Goal: Information Seeking & Learning: Learn about a topic

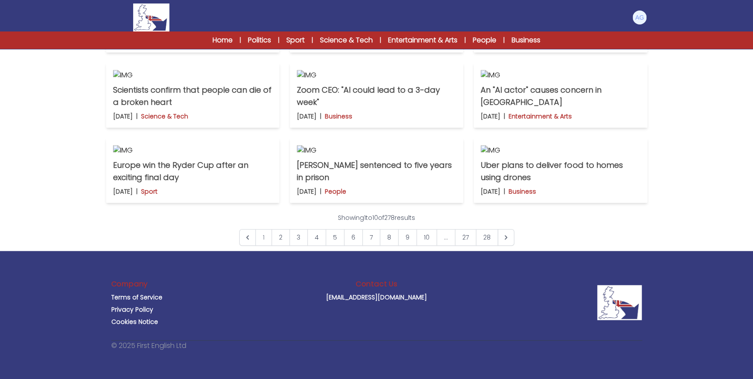
scroll to position [635, 0]
click at [283, 245] on link "2" at bounding box center [281, 237] width 18 height 17
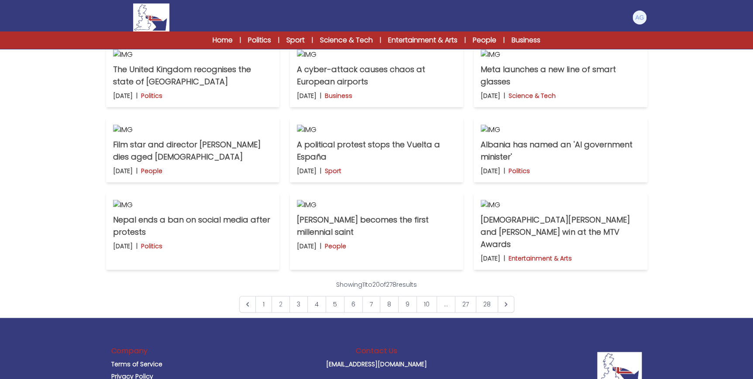
scroll to position [278, 0]
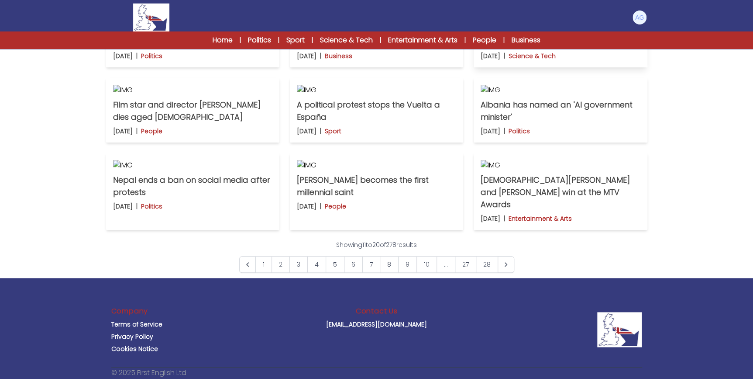
click at [592, 48] on p "Meta launches a new line of smart glasses" at bounding box center [560, 36] width 159 height 24
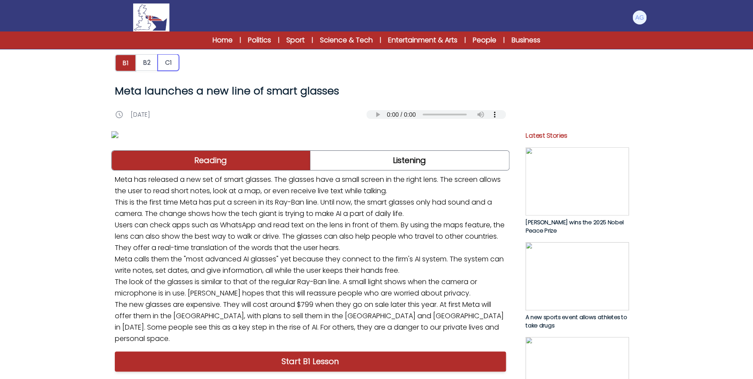
click at [169, 60] on button "C1" at bounding box center [168, 62] width 21 height 17
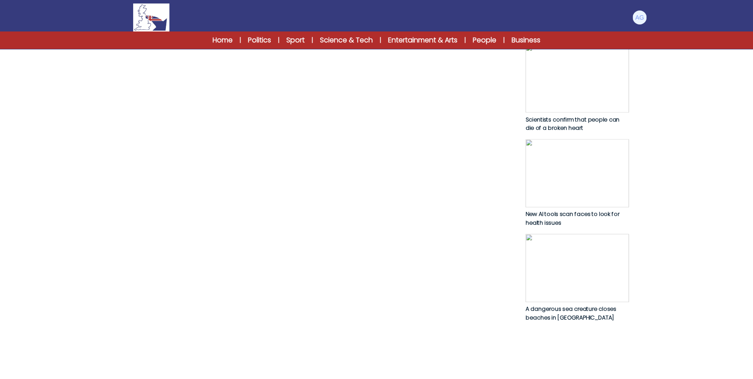
scroll to position [422, 0]
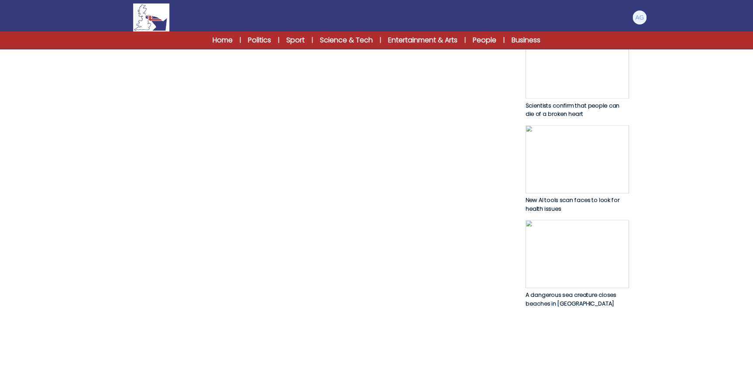
drag, startPoint x: 136, startPoint y: 121, endPoint x: 470, endPoint y: 124, distance: 334.1
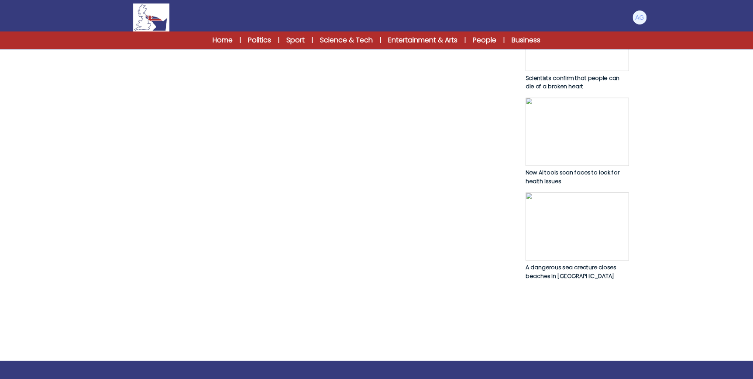
scroll to position [462, 0]
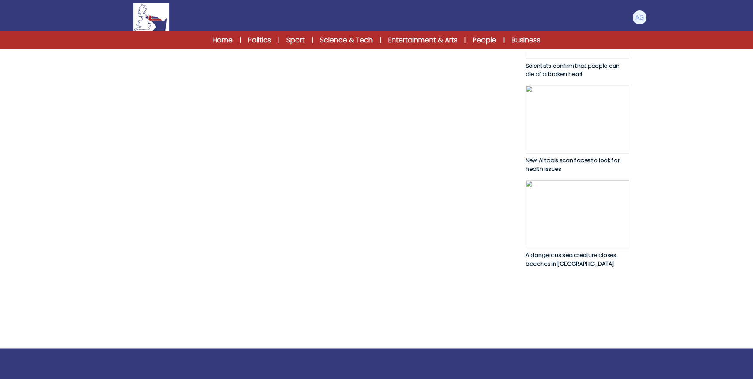
drag, startPoint x: 162, startPoint y: 127, endPoint x: 491, endPoint y: 145, distance: 329.8
drag, startPoint x: 115, startPoint y: 119, endPoint x: 130, endPoint y: 121, distance: 14.9
drag, startPoint x: 130, startPoint y: 121, endPoint x: 139, endPoint y: 124, distance: 9.8
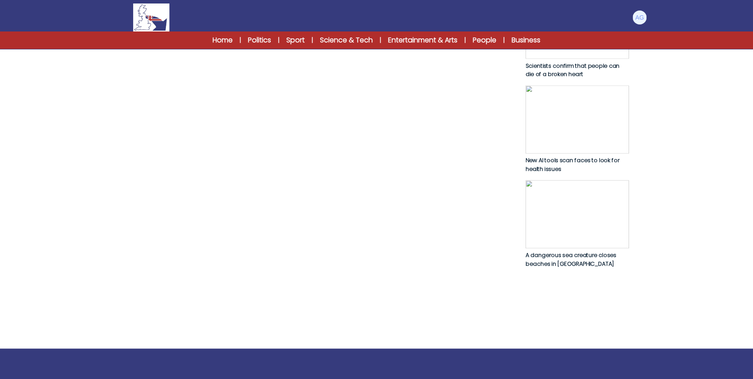
drag, startPoint x: 115, startPoint y: 122, endPoint x: 121, endPoint y: 122, distance: 5.2
drag, startPoint x: 124, startPoint y: 143, endPoint x: 488, endPoint y: 146, distance: 364.6
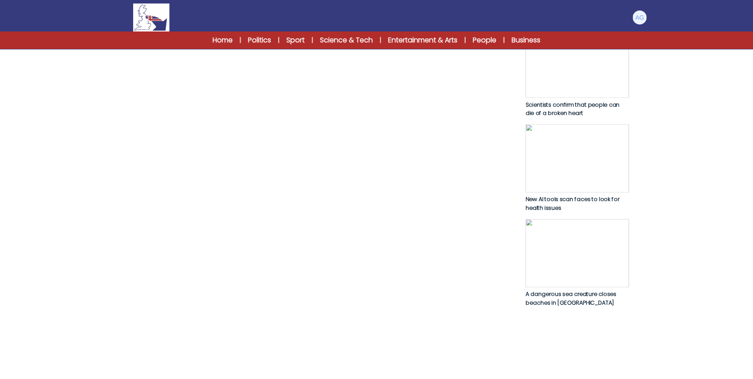
scroll to position [437, 0]
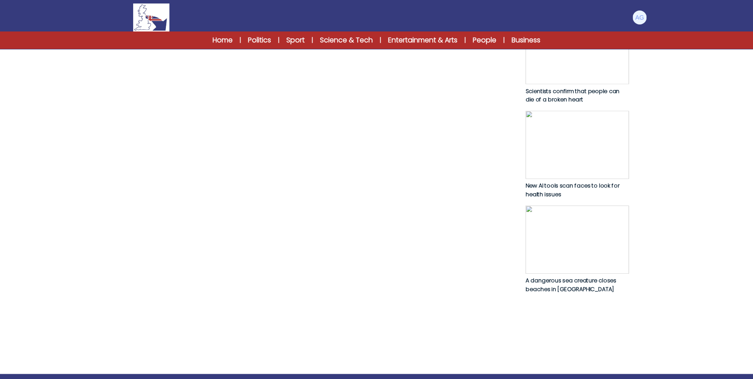
drag, startPoint x: 279, startPoint y: 192, endPoint x: 445, endPoint y: 201, distance: 165.8
drag, startPoint x: 121, startPoint y: 227, endPoint x: 241, endPoint y: 248, distance: 122.9
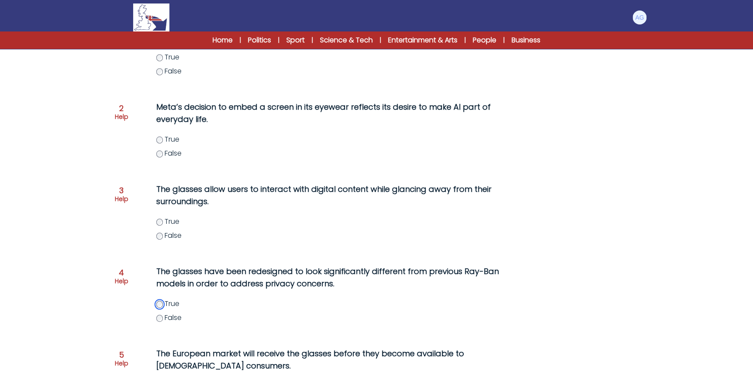
scroll to position [155, 0]
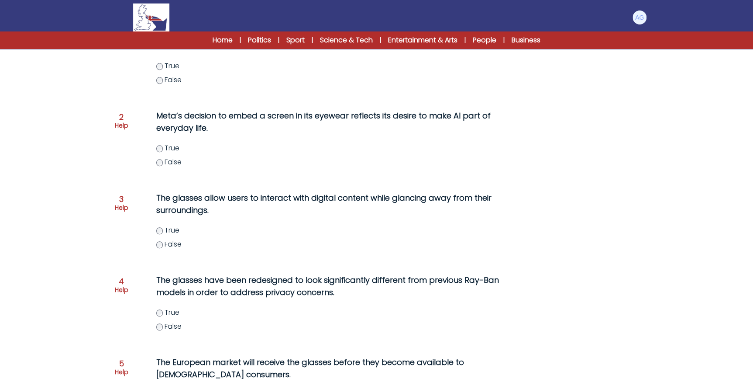
click at [170, 232] on span "True" at bounding box center [172, 230] width 15 height 10
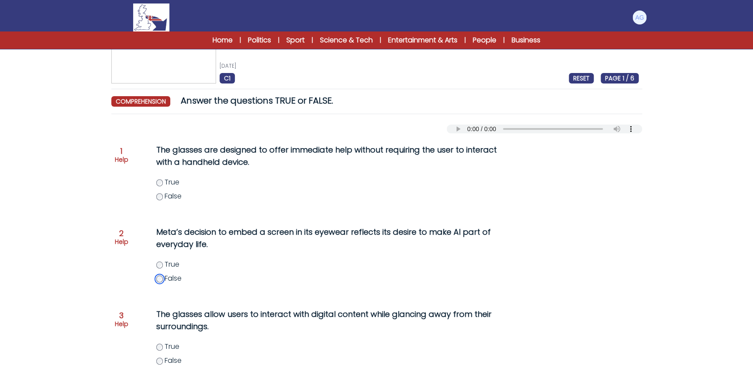
scroll to position [36, 0]
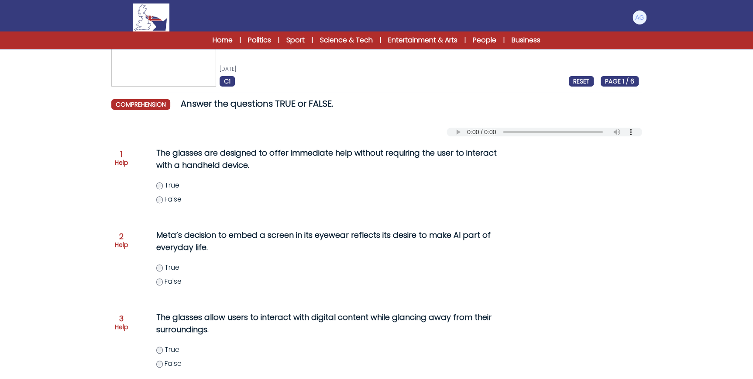
click at [166, 186] on span "True" at bounding box center [172, 185] width 15 height 10
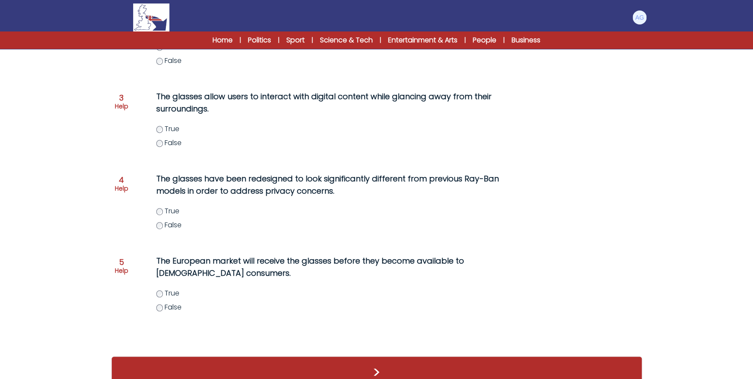
scroll to position [275, 0]
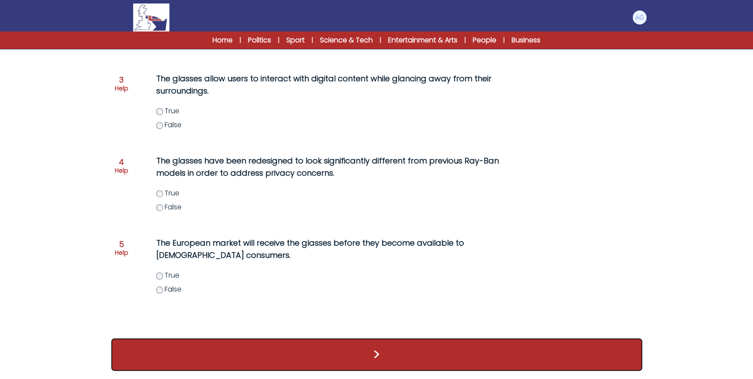
click at [350, 346] on button ">" at bounding box center [376, 354] width 531 height 32
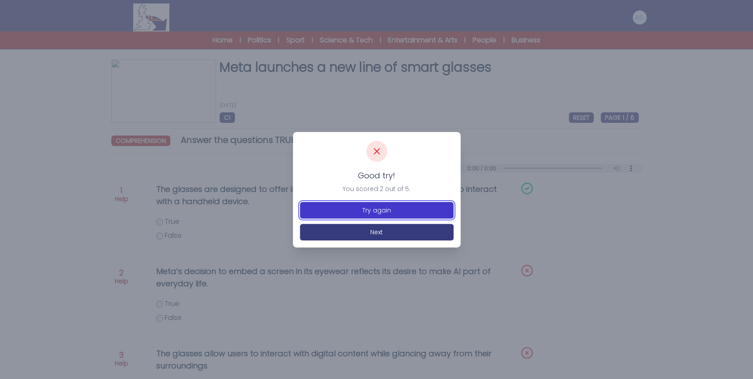
click at [375, 213] on button "Try again" at bounding box center [377, 210] width 154 height 17
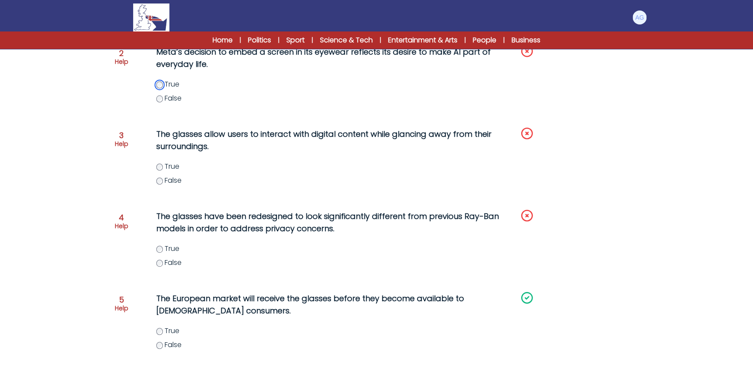
scroll to position [238, 0]
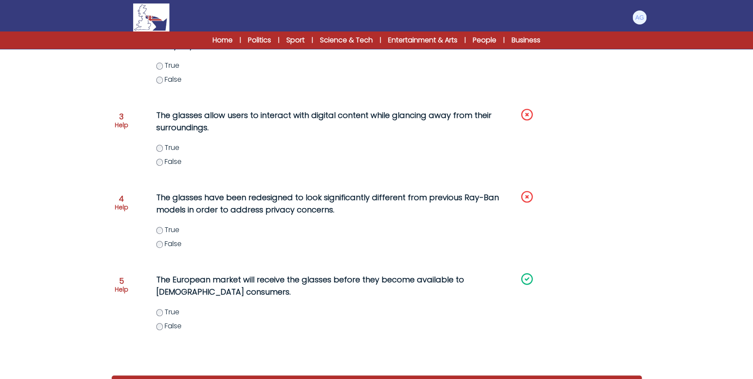
click at [156, 164] on label "False" at bounding box center [341, 161] width 371 height 10
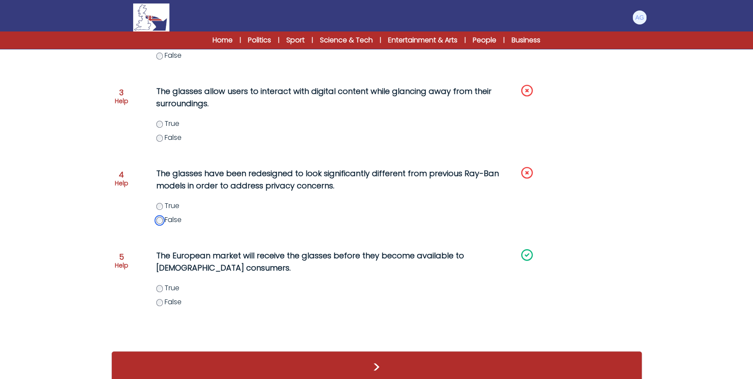
scroll to position [275, 0]
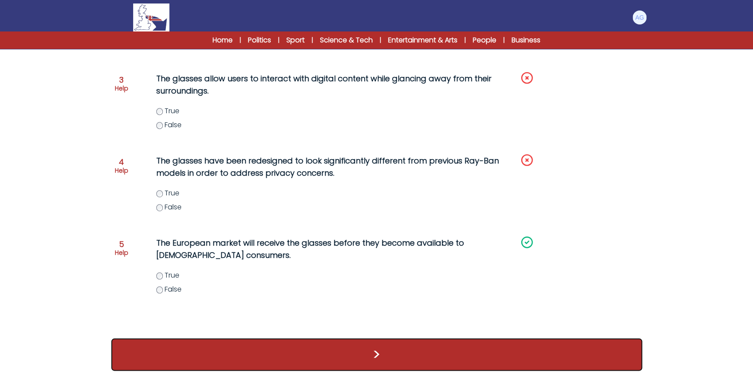
click at [350, 342] on button ">" at bounding box center [376, 354] width 531 height 32
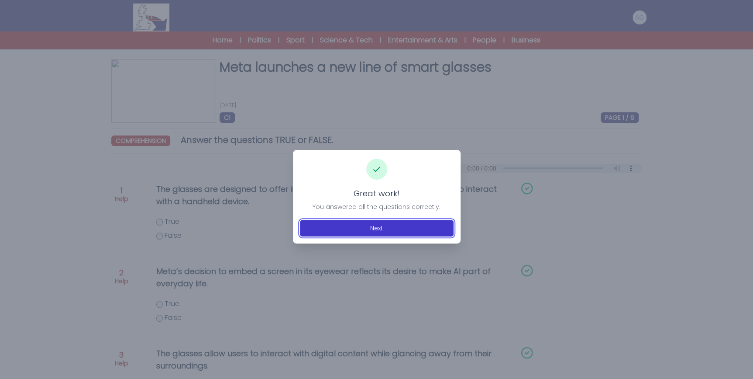
click at [373, 234] on button "Next" at bounding box center [377, 228] width 154 height 17
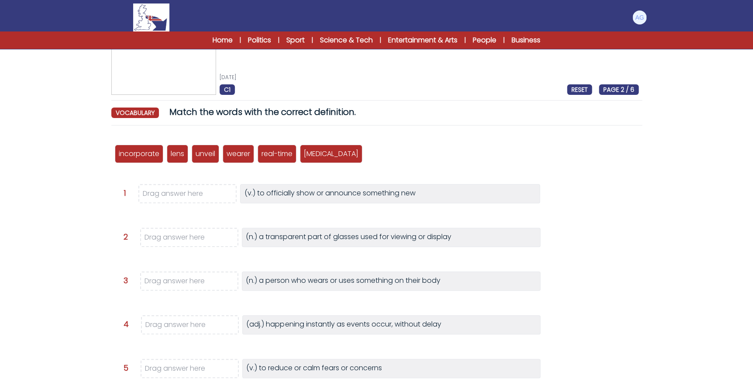
scroll to position [79, 0]
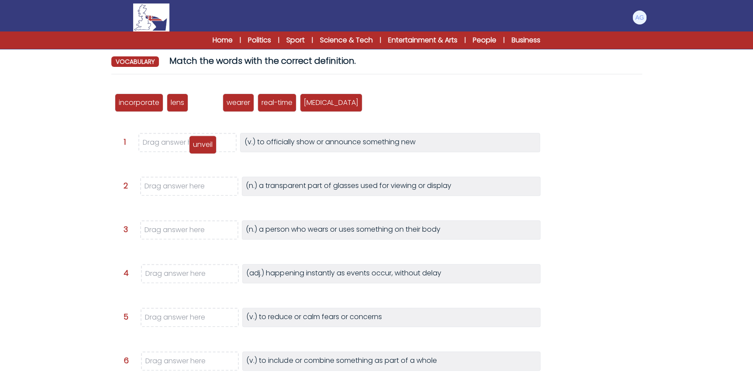
drag, startPoint x: 212, startPoint y: 108, endPoint x: 209, endPoint y: 150, distance: 42.0
click at [209, 150] on div "unveil" at bounding box center [203, 144] width 28 height 18
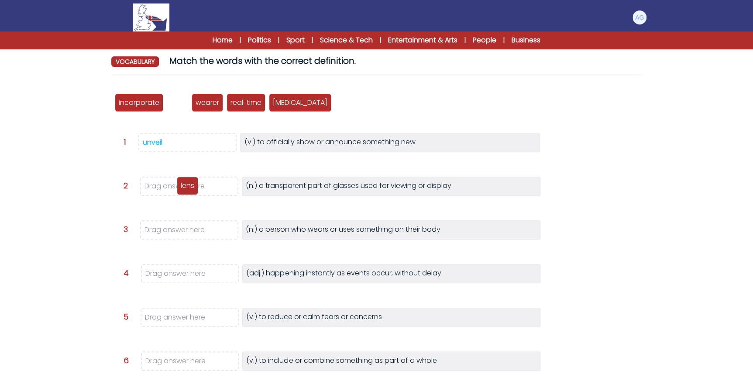
drag, startPoint x: 180, startPoint y: 106, endPoint x: 190, endPoint y: 189, distance: 83.6
click at [190, 189] on p "lens" at bounding box center [188, 185] width 14 height 10
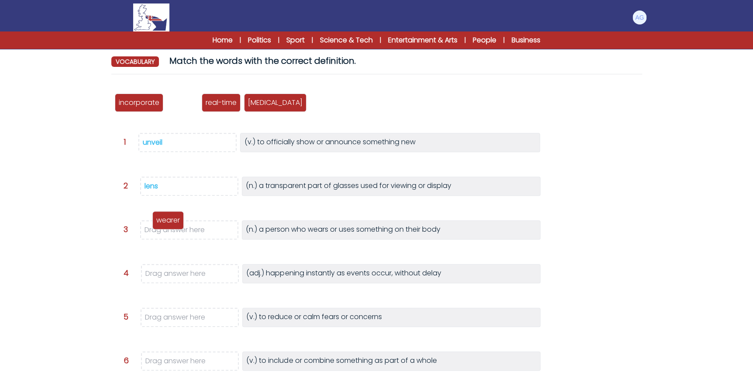
drag, startPoint x: 187, startPoint y: 107, endPoint x: 172, endPoint y: 232, distance: 125.3
click at [172, 229] on div "wearer" at bounding box center [167, 220] width 31 height 18
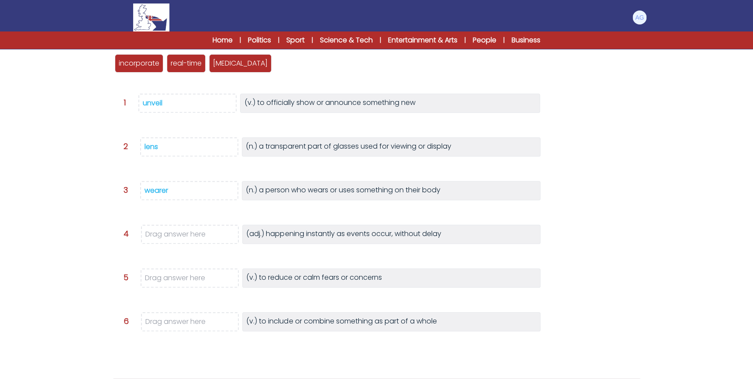
scroll to position [119, 0]
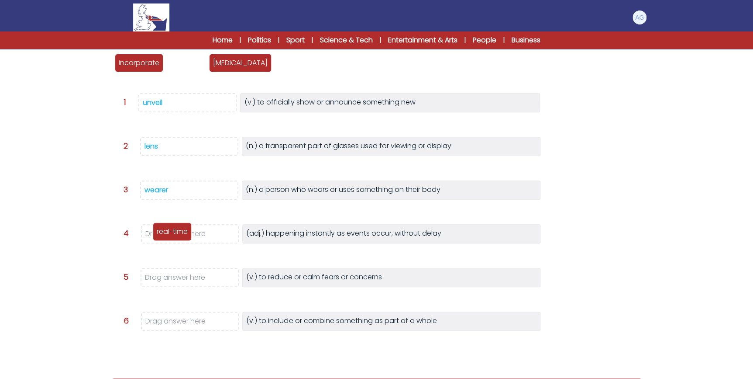
drag, startPoint x: 186, startPoint y: 67, endPoint x: 172, endPoint y: 236, distance: 169.1
click at [172, 236] on p "real-time" at bounding box center [172, 231] width 31 height 10
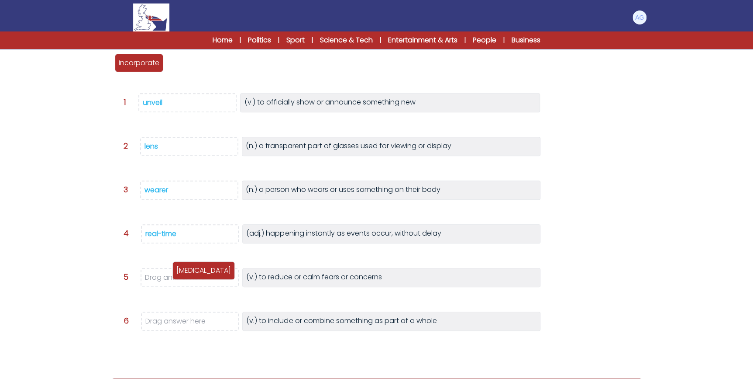
drag, startPoint x: 186, startPoint y: 66, endPoint x: 192, endPoint y: 273, distance: 207.5
click at [192, 273] on p "allay" at bounding box center [203, 270] width 55 height 10
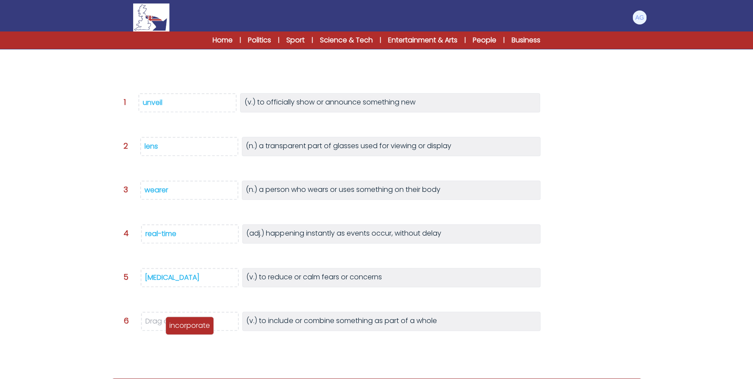
drag, startPoint x: 150, startPoint y: 65, endPoint x: 200, endPoint y: 325, distance: 265.1
click at [200, 325] on p "incorporate" at bounding box center [189, 325] width 41 height 10
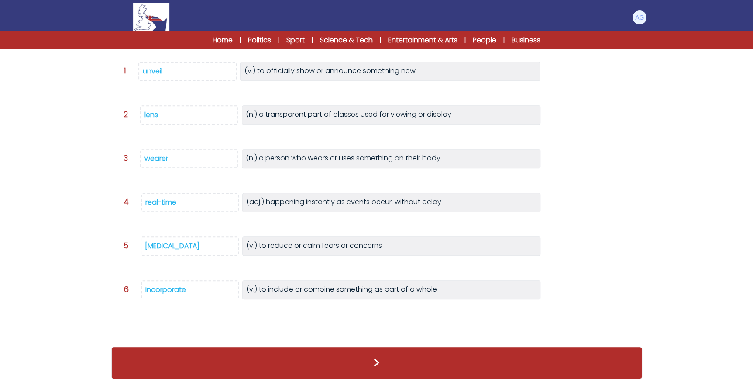
scroll to position [145, 0]
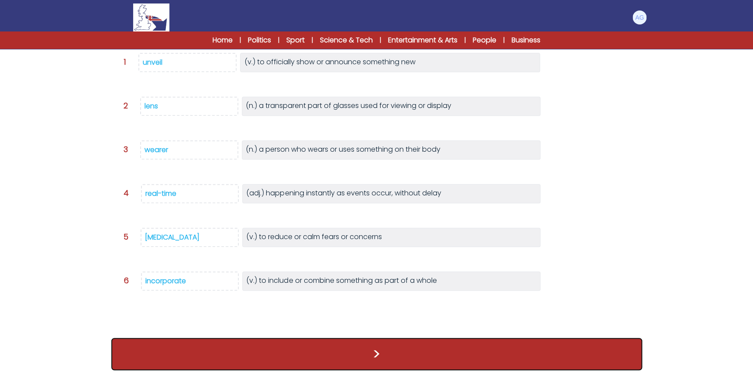
click at [340, 341] on button ">" at bounding box center [376, 354] width 531 height 32
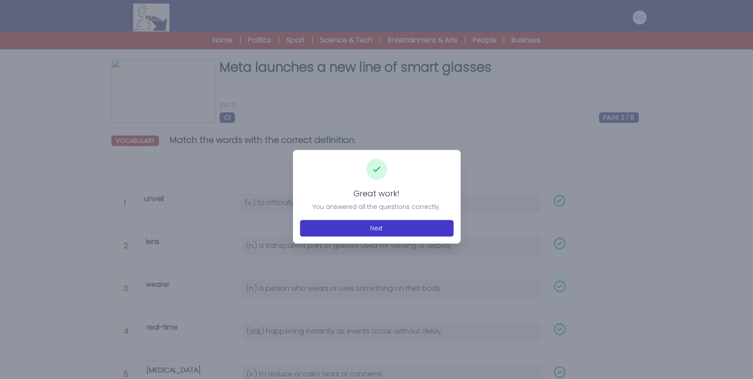
click at [335, 220] on div "Great work! You answered all the questions correctly. Next" at bounding box center [377, 196] width 168 height 93
click at [335, 223] on button "Next" at bounding box center [377, 228] width 154 height 17
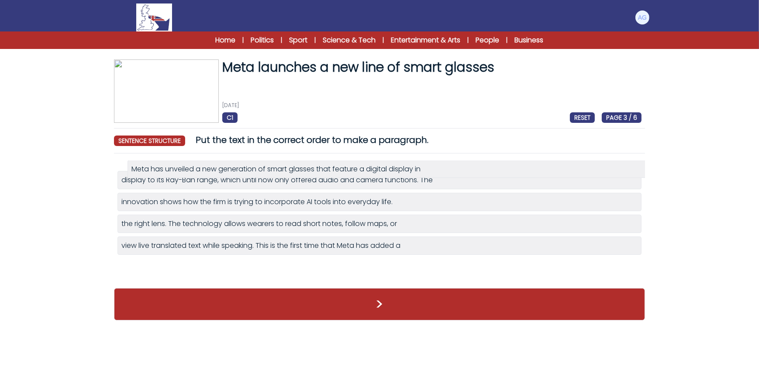
drag, startPoint x: 177, startPoint y: 207, endPoint x: 182, endPoint y: 170, distance: 37.1
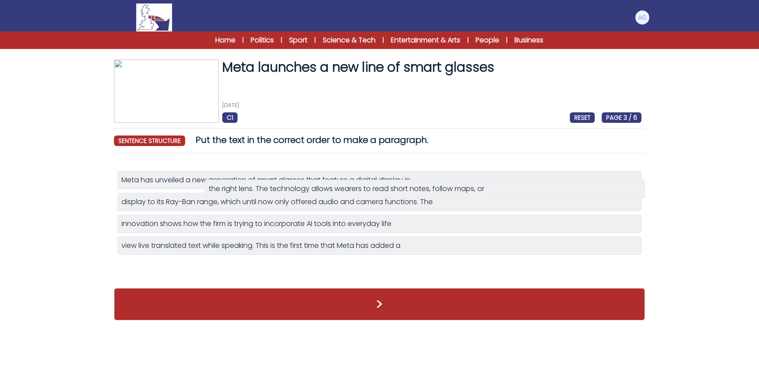
drag, startPoint x: 200, startPoint y: 247, endPoint x: 278, endPoint y: 191, distance: 95.5
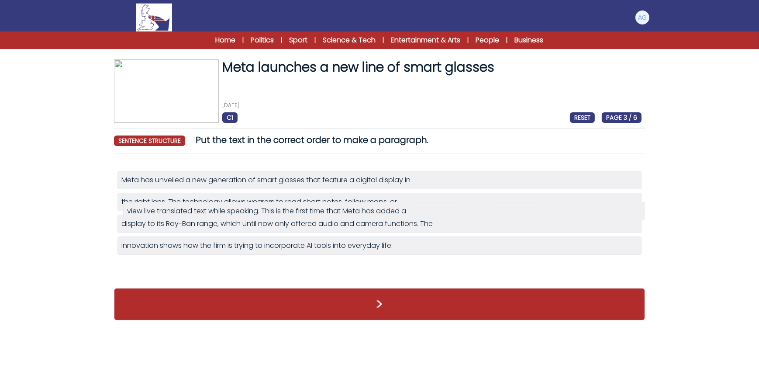
drag, startPoint x: 179, startPoint y: 265, endPoint x: 178, endPoint y: 214, distance: 51.1
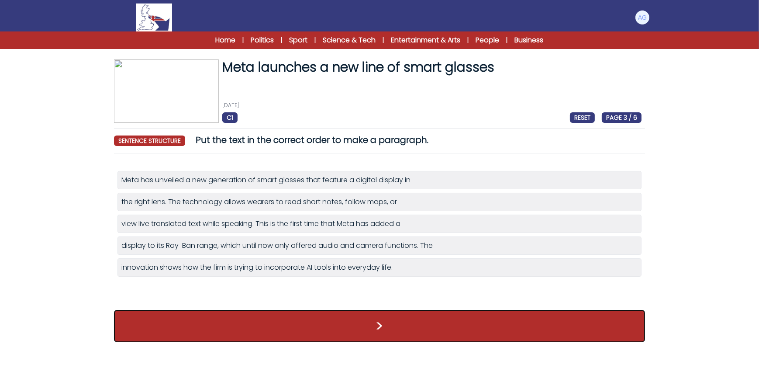
click at [369, 322] on button ">" at bounding box center [379, 326] width 531 height 32
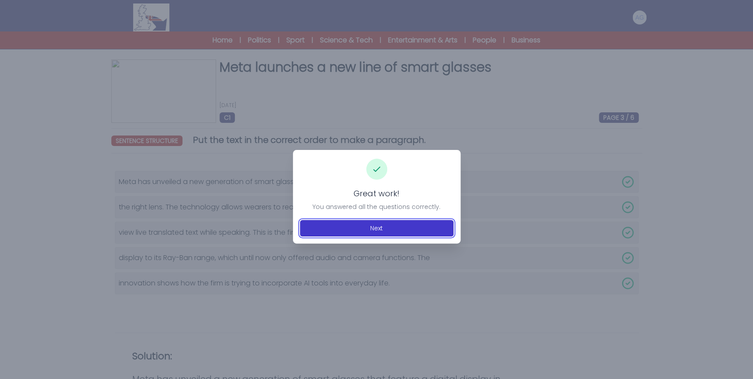
click at [406, 226] on button "Next" at bounding box center [377, 228] width 154 height 17
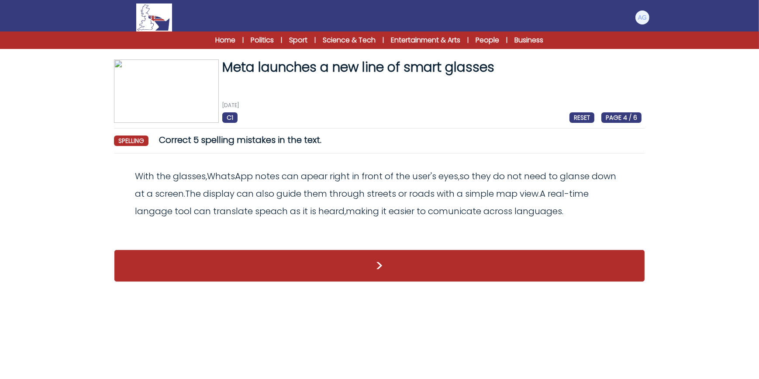
click at [319, 182] on odiv "With the glasses , WhatsApp notes can apear right in front of the user ' s eyes…" at bounding box center [375, 193] width 481 height 47
click at [320, 177] on span "apear" at bounding box center [314, 176] width 27 height 12
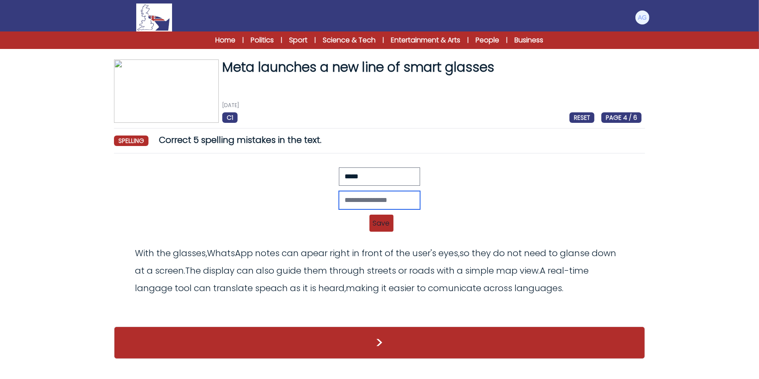
click at [352, 197] on input "text" at bounding box center [379, 200] width 81 height 18
type input "******"
click at [386, 224] on span "Save" at bounding box center [381, 222] width 24 height 17
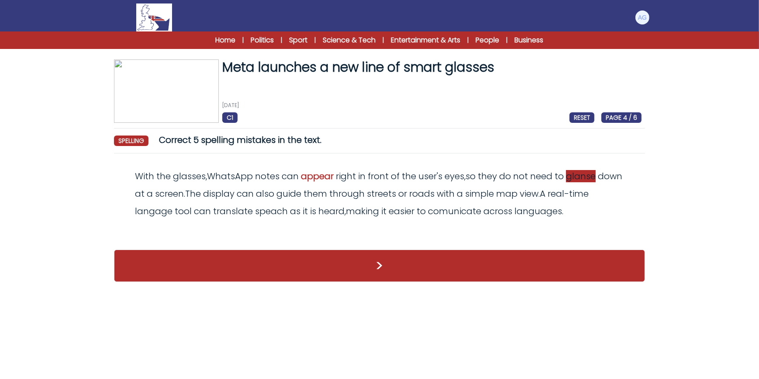
click at [587, 178] on span "glanse" at bounding box center [581, 176] width 30 height 12
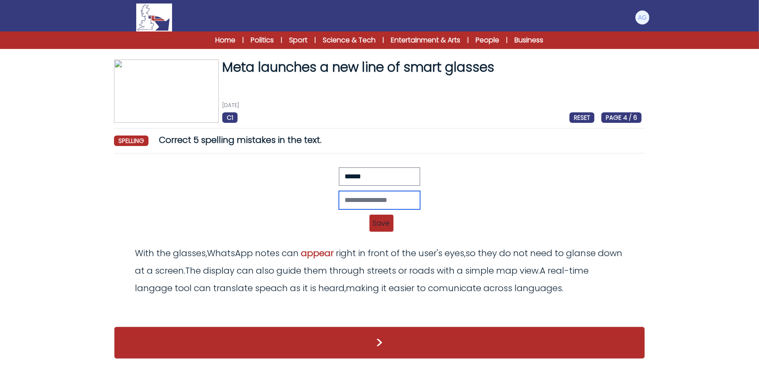
click at [361, 198] on input "text" at bounding box center [379, 200] width 81 height 18
type input "******"
click at [381, 221] on span "Save" at bounding box center [381, 222] width 24 height 17
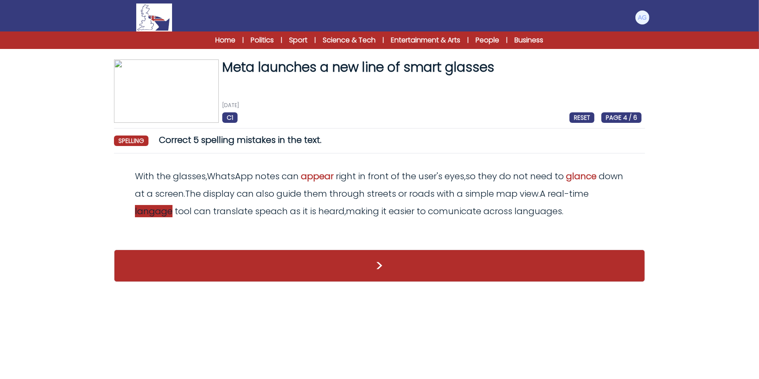
click at [157, 209] on span "langage" at bounding box center [154, 211] width 38 height 12
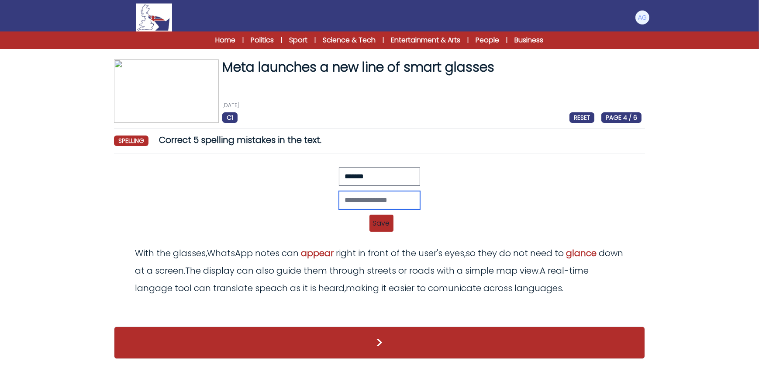
click at [377, 202] on input "text" at bounding box center [379, 200] width 81 height 18
type input "********"
click at [375, 220] on span "Save" at bounding box center [381, 222] width 24 height 17
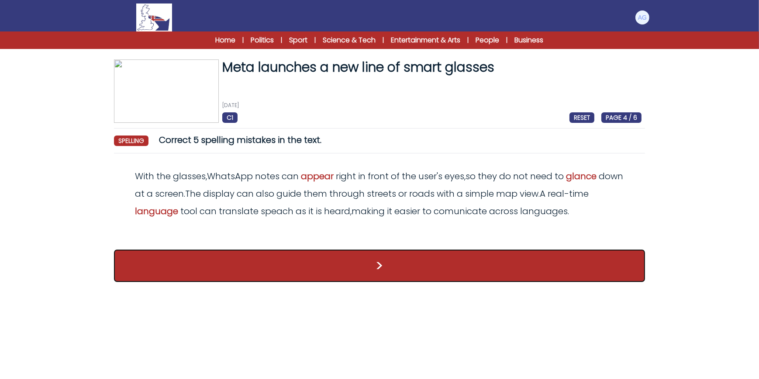
click at [402, 263] on button ">" at bounding box center [379, 265] width 531 height 32
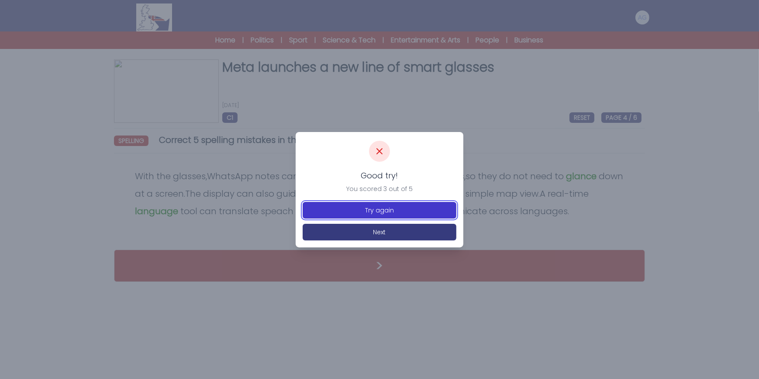
click at [383, 207] on button "Try again" at bounding box center [380, 210] width 154 height 17
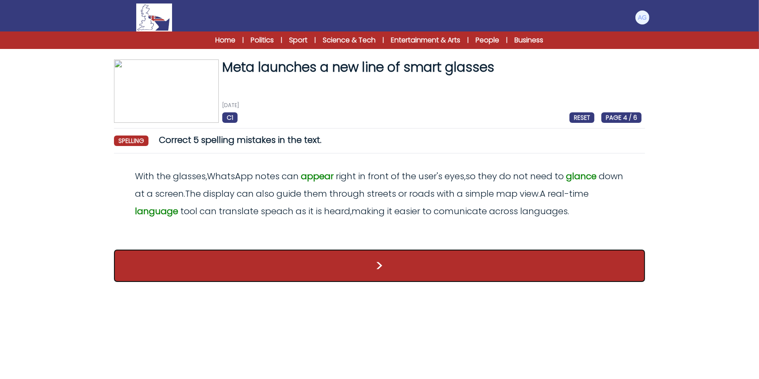
click at [442, 262] on button ">" at bounding box center [379, 265] width 531 height 32
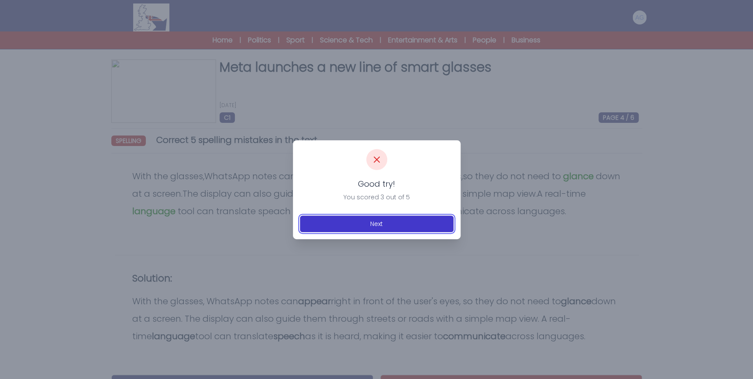
click at [406, 224] on button "Next" at bounding box center [377, 223] width 154 height 17
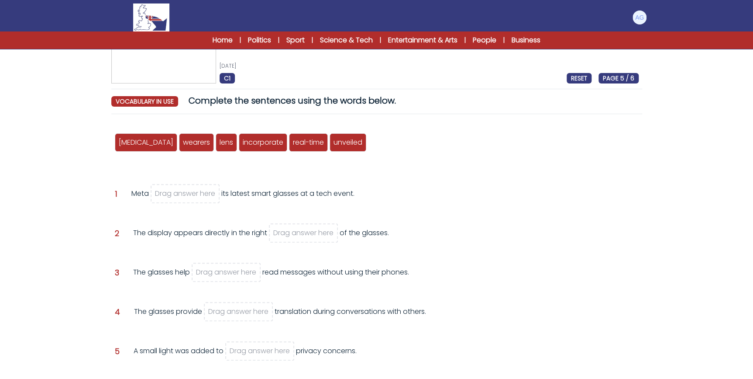
scroll to position [79, 0]
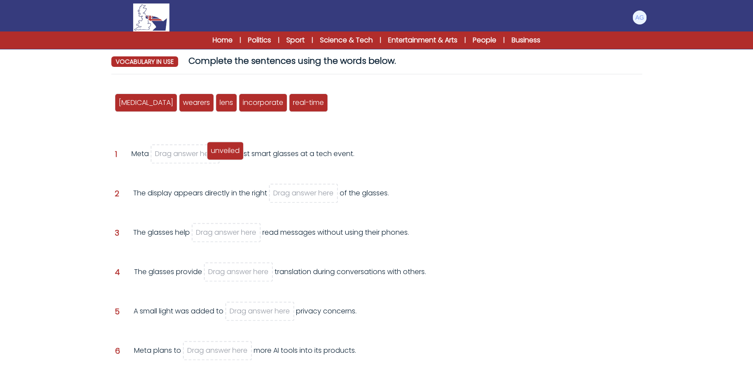
drag, startPoint x: 314, startPoint y: 102, endPoint x: 192, endPoint y: 150, distance: 131.8
click at [211, 150] on span "unveiled" at bounding box center [225, 150] width 29 height 10
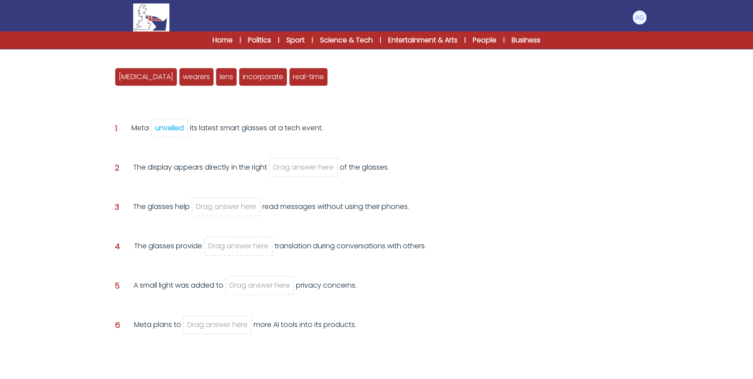
scroll to position [119, 0]
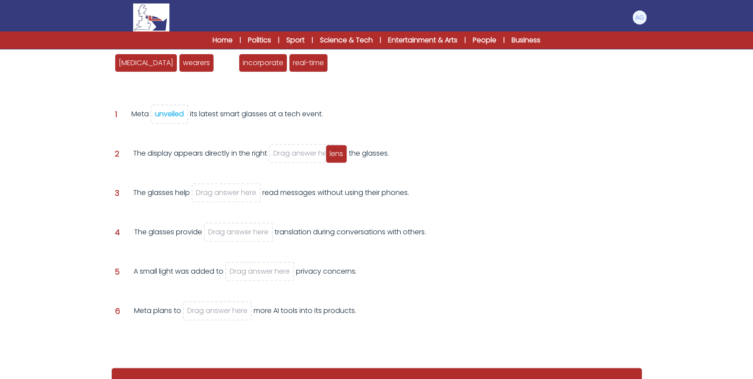
drag, startPoint x: 205, startPoint y: 88, endPoint x: 302, endPoint y: 153, distance: 116.8
click at [330, 153] on span "lens" at bounding box center [337, 153] width 14 height 10
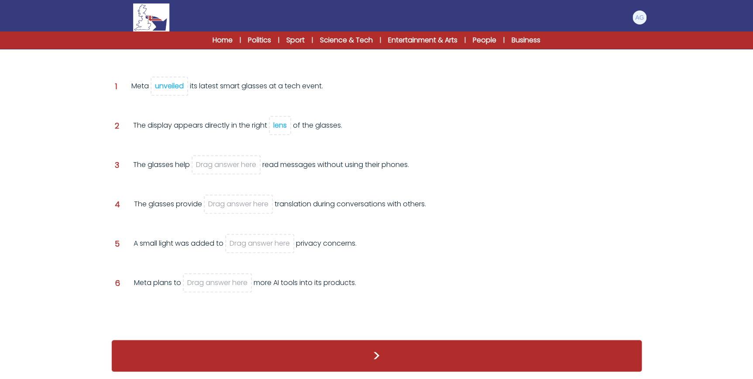
scroll to position [107, 0]
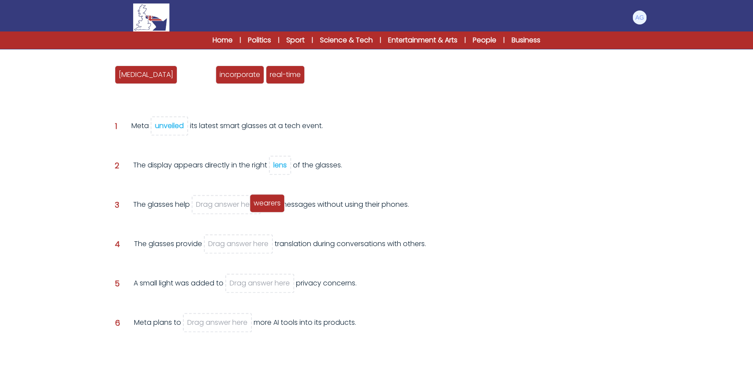
drag, startPoint x: 155, startPoint y: 74, endPoint x: 226, endPoint y: 202, distance: 146.2
click at [254, 202] on span "wearers" at bounding box center [267, 203] width 27 height 10
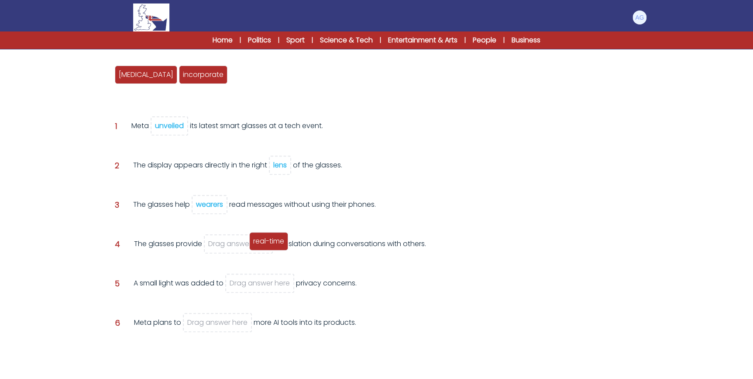
drag, startPoint x: 202, startPoint y: 71, endPoint x: 222, endPoint y: 239, distance: 169.3
click at [253, 239] on span "real-time" at bounding box center [268, 241] width 31 height 10
drag, startPoint x: 134, startPoint y: 76, endPoint x: 148, endPoint y: 76, distance: 14.0
click at [140, 76] on div "allay wearers lens incorporate real-time unveiled" at bounding box center [377, 74] width 524 height 29
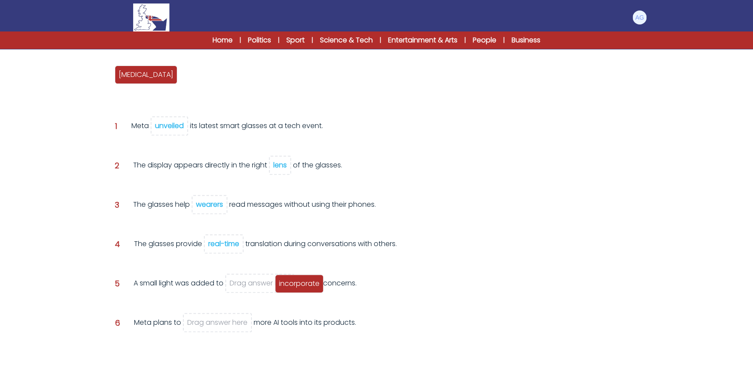
drag, startPoint x: 170, startPoint y: 74, endPoint x: 266, endPoint y: 283, distance: 230.2
click at [279, 283] on span "incorporate" at bounding box center [299, 283] width 41 height 10
drag, startPoint x: 264, startPoint y: 276, endPoint x: 231, endPoint y: 308, distance: 45.7
click at [231, 308] on div "Question 5 A small light was added to incorporate privacy concerns." at bounding box center [377, 294] width 524 height 32
copy div "te"
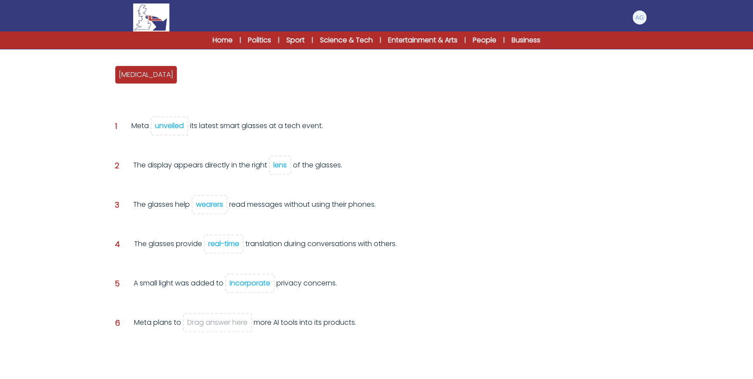
click at [241, 281] on div "incorporate" at bounding box center [250, 283] width 41 height 10
drag, startPoint x: 163, startPoint y: 74, endPoint x: 212, endPoint y: 319, distance: 249.8
click at [231, 319] on span "incorporate" at bounding box center [251, 319] width 41 height 10
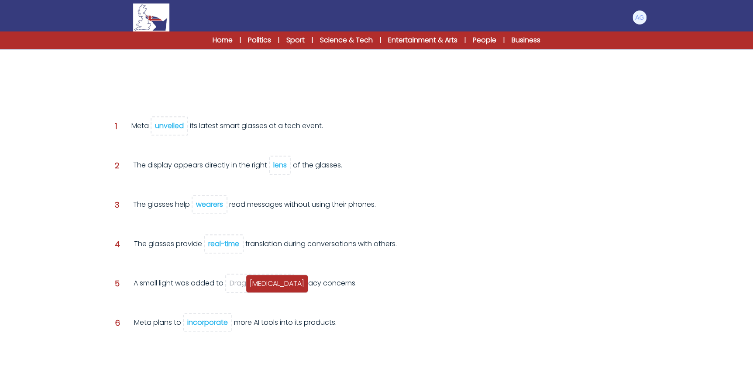
drag, startPoint x: 126, startPoint y: 77, endPoint x: 257, endPoint y: 285, distance: 246.1
click at [257, 285] on span "allay" at bounding box center [277, 283] width 55 height 10
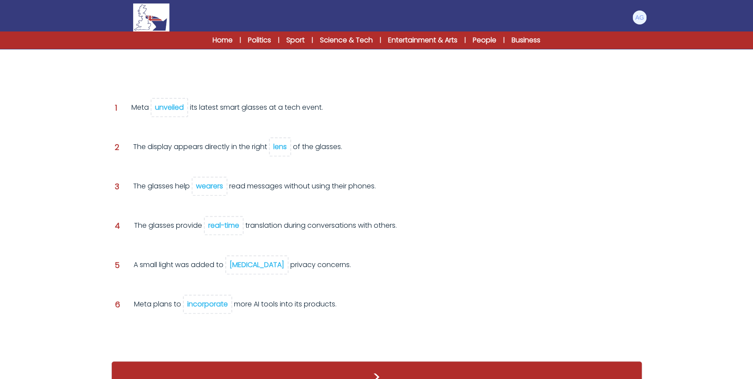
scroll to position [128, 0]
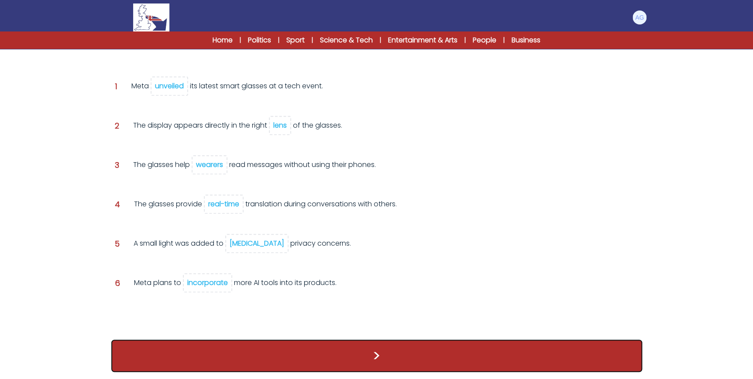
click at [384, 350] on button ">" at bounding box center [376, 355] width 531 height 32
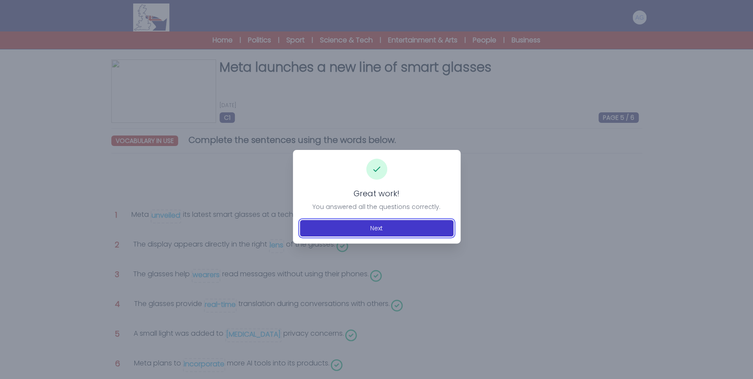
click at [373, 224] on button "Next" at bounding box center [377, 228] width 154 height 17
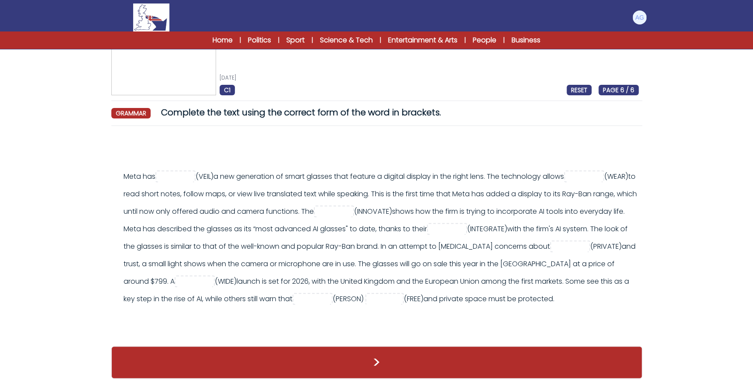
scroll to position [39, 0]
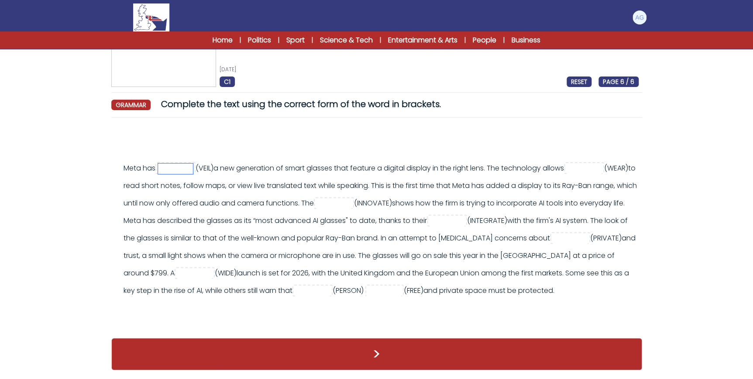
click at [181, 166] on input "text" at bounding box center [175, 168] width 35 height 10
type input "********"
click at [567, 174] on input "text" at bounding box center [584, 168] width 35 height 10
type input "******"
click at [352, 199] on input "text" at bounding box center [334, 203] width 35 height 10
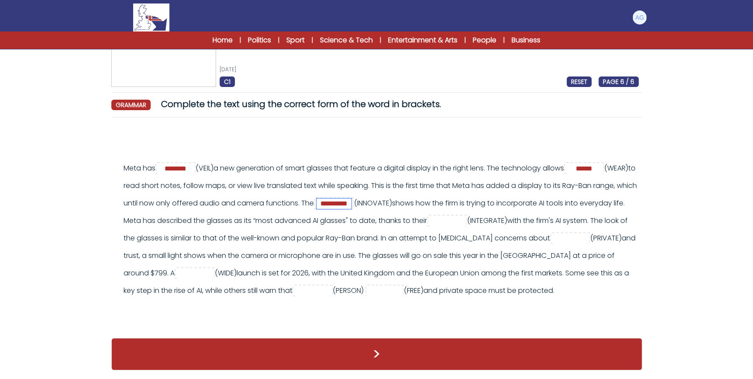
type input "**********"
click at [465, 218] on input "text" at bounding box center [447, 221] width 35 height 10
type input "**********"
click at [553, 244] on input "text" at bounding box center [570, 238] width 35 height 10
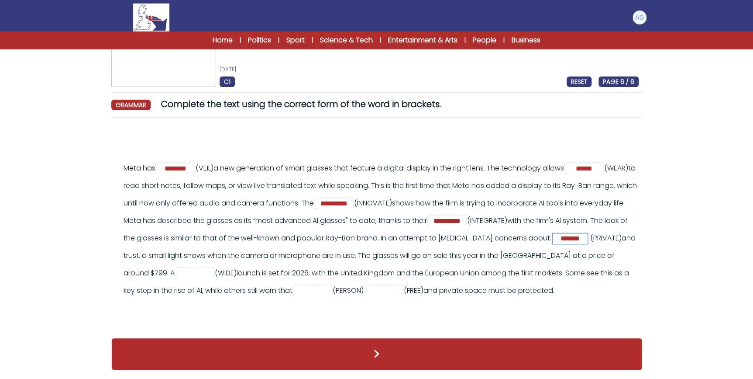
type input "*******"
click at [212, 268] on input "text" at bounding box center [194, 273] width 35 height 10
type input "*****"
click at [330, 286] on input "text" at bounding box center [312, 291] width 35 height 10
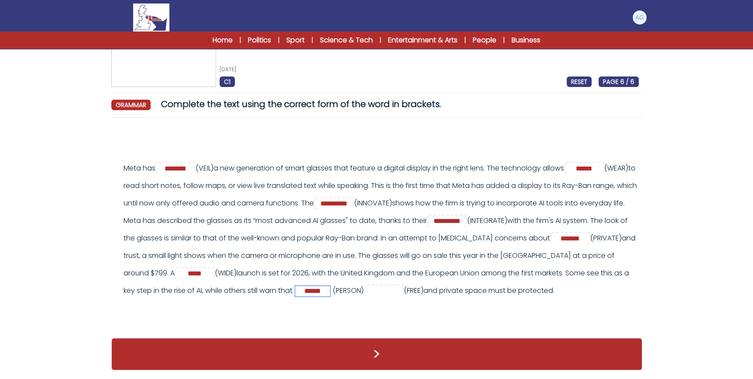
type input "******"
click at [401, 286] on input "text" at bounding box center [383, 291] width 35 height 10
type input "*******"
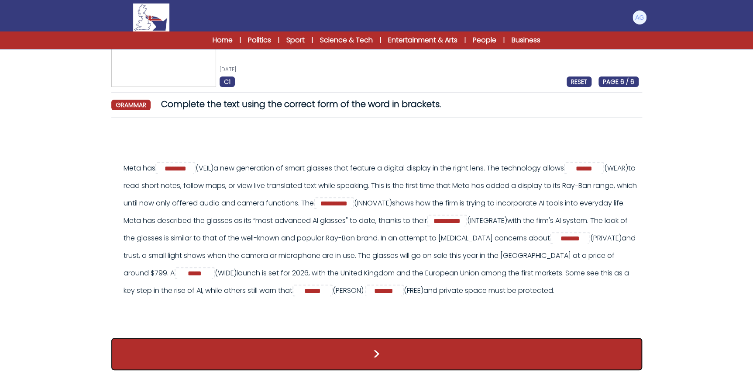
click at [378, 358] on button ">" at bounding box center [376, 354] width 531 height 32
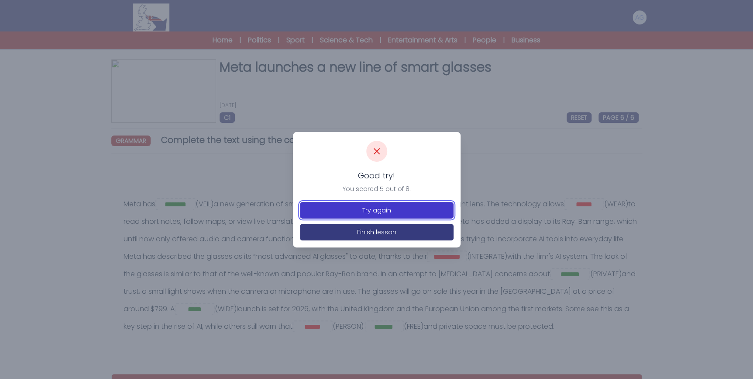
click at [393, 206] on button "Try again" at bounding box center [377, 210] width 154 height 17
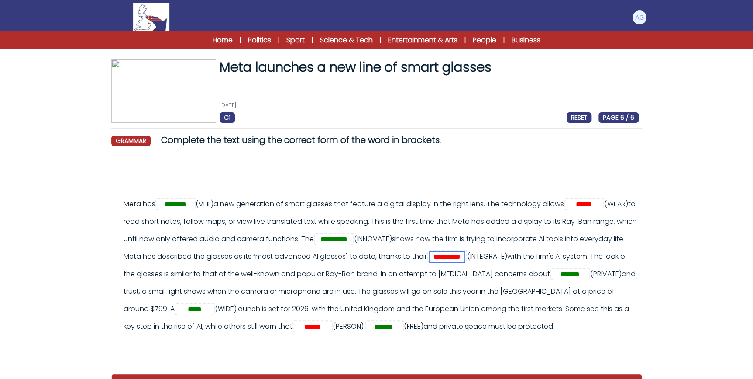
drag, startPoint x: 610, startPoint y: 257, endPoint x: 526, endPoint y: 257, distance: 83.8
click at [526, 257] on div "**********" at bounding box center [381, 265] width 515 height 140
type input "*"
type input "**********"
click at [567, 210] on input "******" at bounding box center [584, 204] width 35 height 10
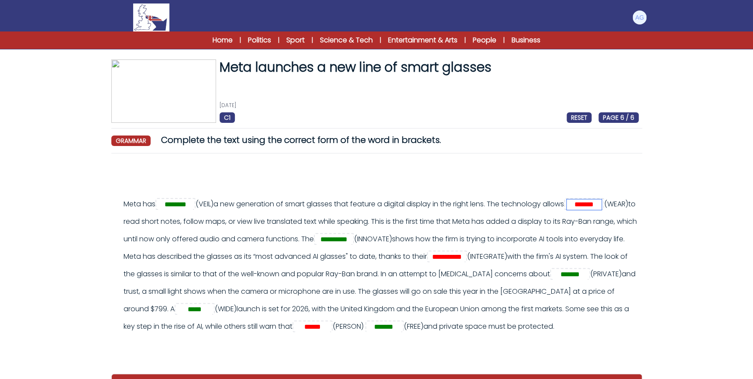
type input "*******"
drag, startPoint x: 490, startPoint y: 325, endPoint x: 466, endPoint y: 324, distance: 23.6
click at [330, 324] on input "******" at bounding box center [312, 326] width 35 height 10
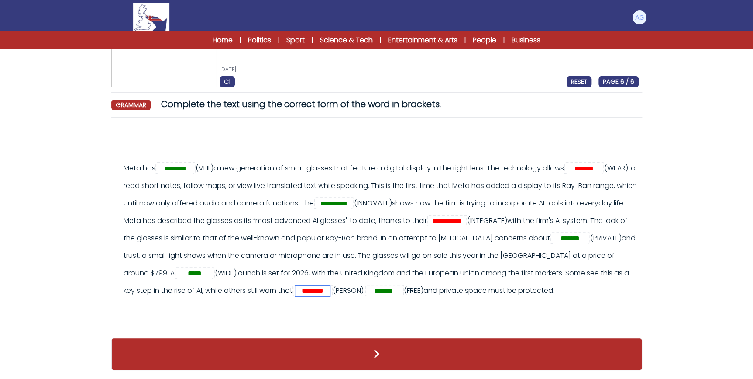
type input "********"
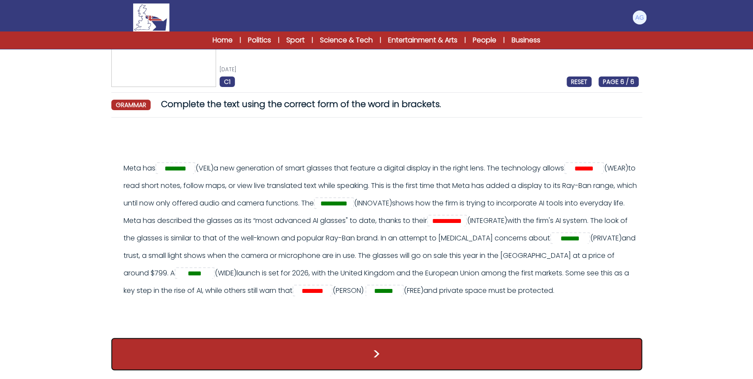
click at [368, 363] on button ">" at bounding box center [376, 354] width 531 height 32
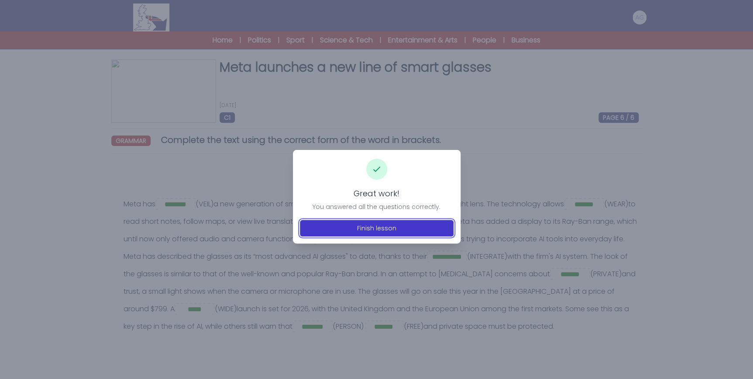
click at [397, 232] on button "Finish lesson" at bounding box center [377, 228] width 154 height 17
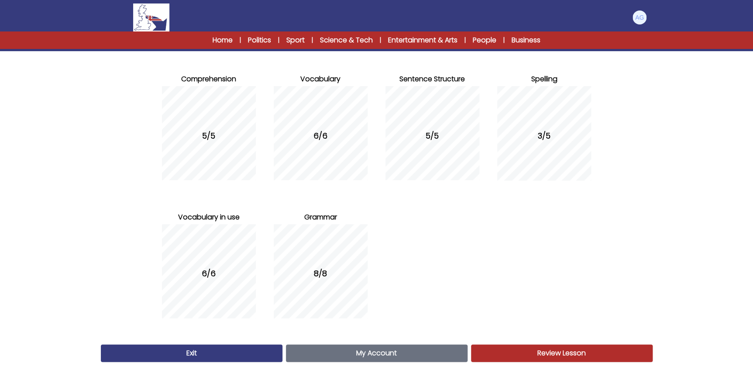
scroll to position [87, 0]
click at [541, 349] on span "Review Lesson" at bounding box center [562, 353] width 48 height 10
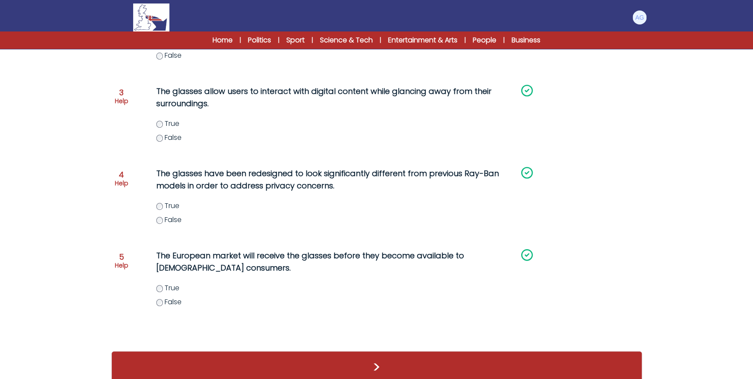
scroll to position [275, 0]
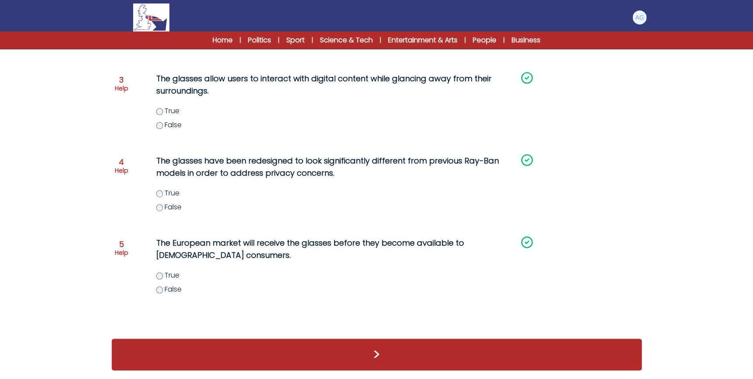
click at [371, 344] on div ">" at bounding box center [376, 354] width 531 height 32
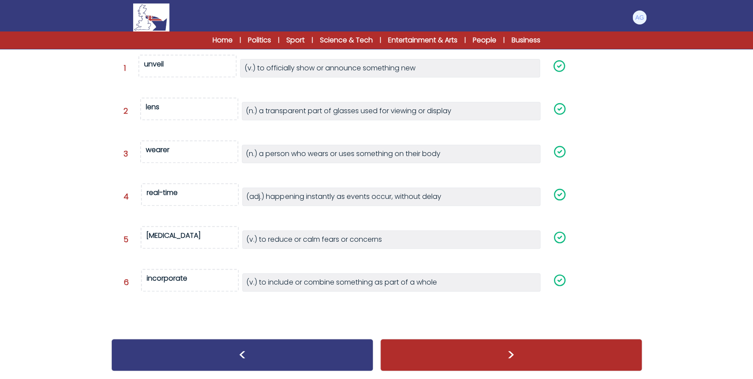
scroll to position [140, 0]
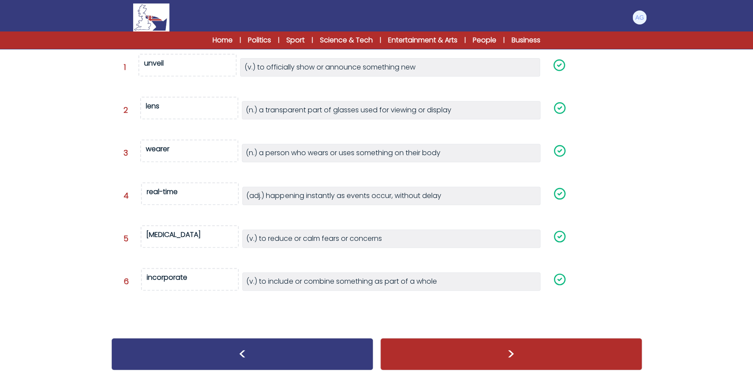
click at [421, 348] on div ">" at bounding box center [511, 354] width 262 height 32
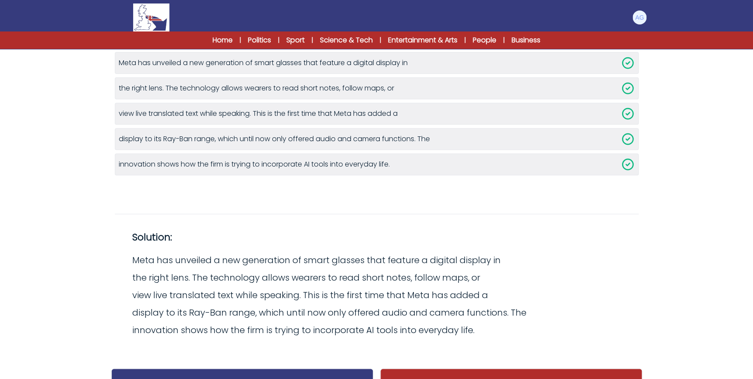
scroll to position [148, 0]
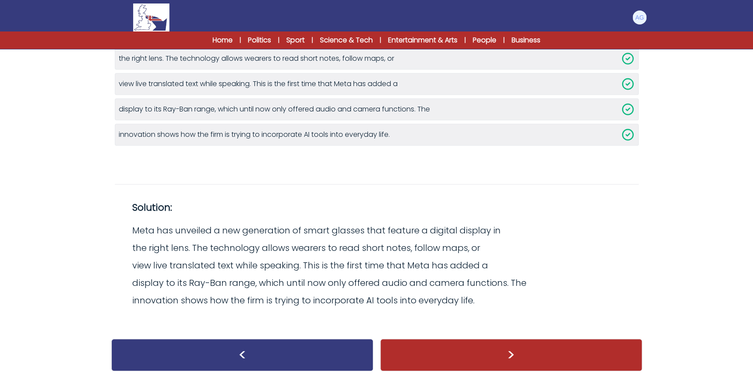
click at [459, 347] on div ">" at bounding box center [511, 354] width 262 height 32
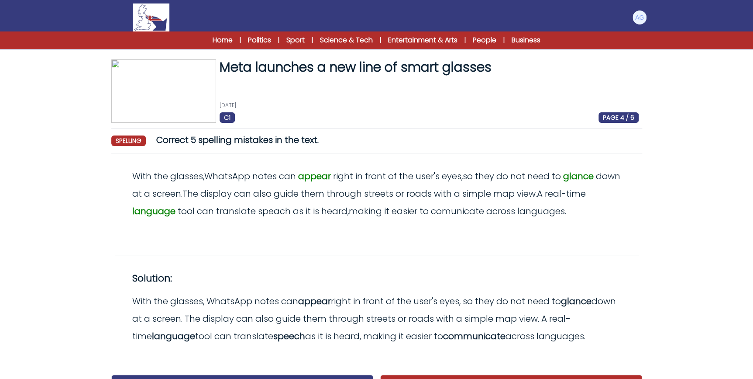
click at [161, 21] on img at bounding box center [151, 17] width 36 height 28
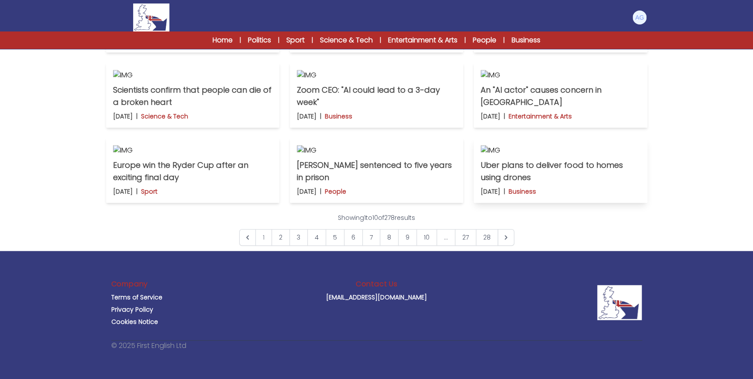
scroll to position [643, 0]
click at [283, 236] on link "2" at bounding box center [281, 237] width 18 height 17
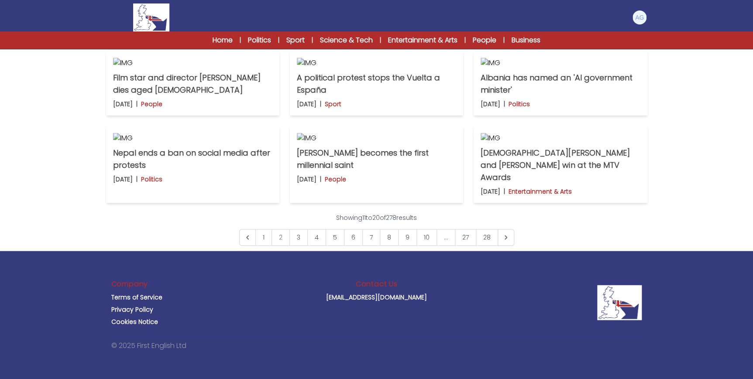
scroll to position [595, 0]
click at [302, 245] on link "3" at bounding box center [299, 237] width 18 height 17
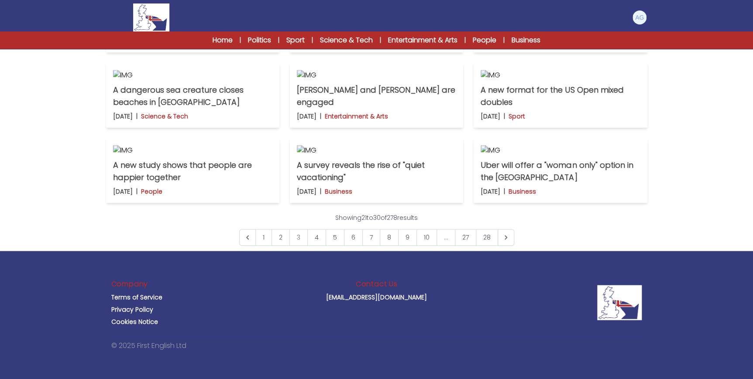
scroll to position [357, 0]
click at [234, 33] on p "New AI tools scan faces to look for health issues" at bounding box center [192, 21] width 159 height 24
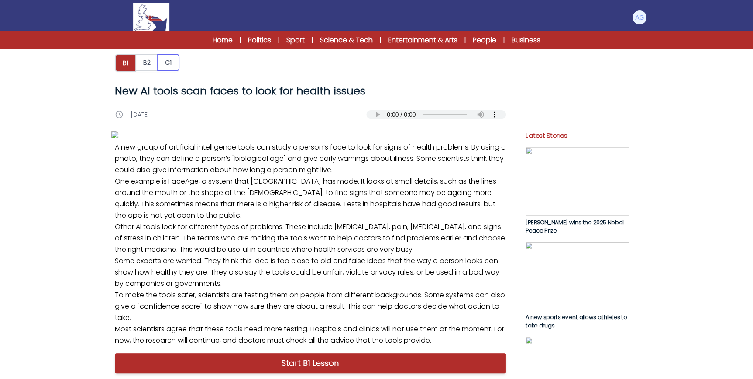
click at [174, 62] on button "C1" at bounding box center [168, 62] width 21 height 17
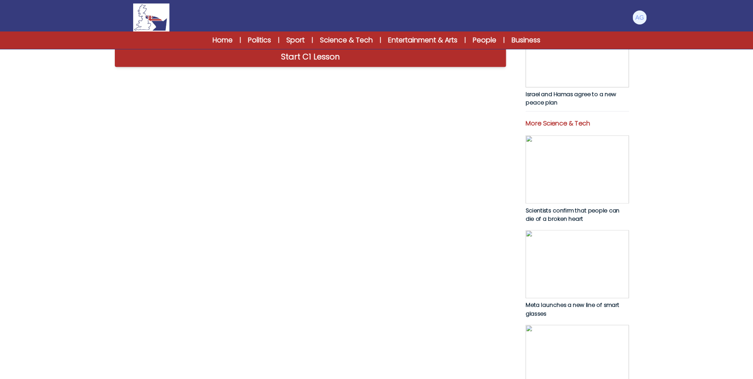
scroll to position [357, 0]
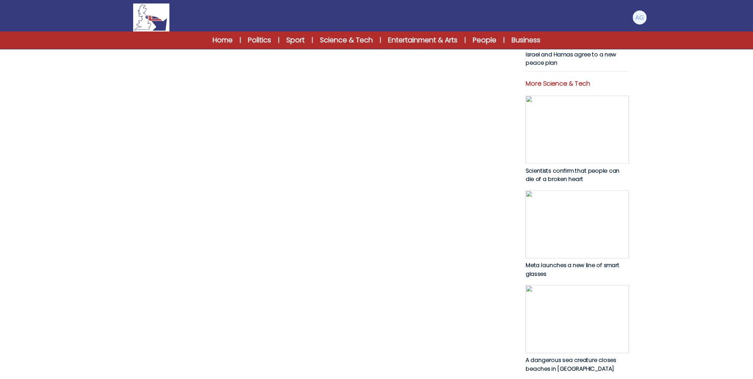
drag, startPoint x: 121, startPoint y: 125, endPoint x: 182, endPoint y: 136, distance: 62.1
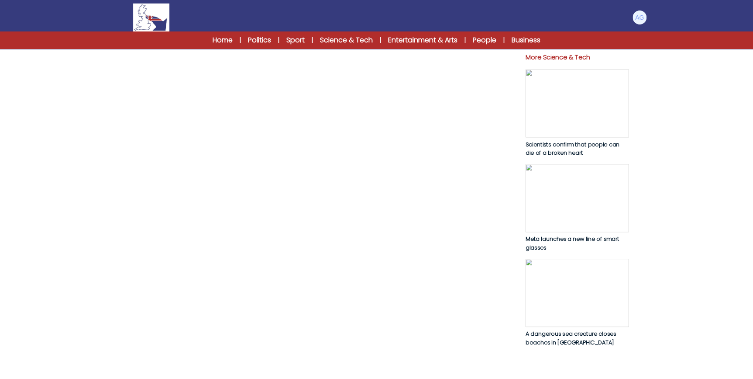
scroll to position [397, 0]
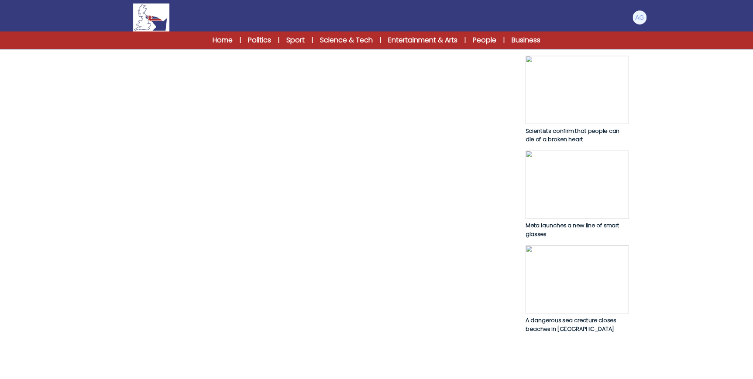
drag, startPoint x: 109, startPoint y: 119, endPoint x: 164, endPoint y: 118, distance: 55.5
click at [164, 118] on div "B1 B2 C1 New AI tools scan faces to look for health issues New AI tools scan fa…" at bounding box center [376, 10] width 559 height 805
drag, startPoint x: 164, startPoint y: 118, endPoint x: 166, endPoint y: 127, distance: 9.0
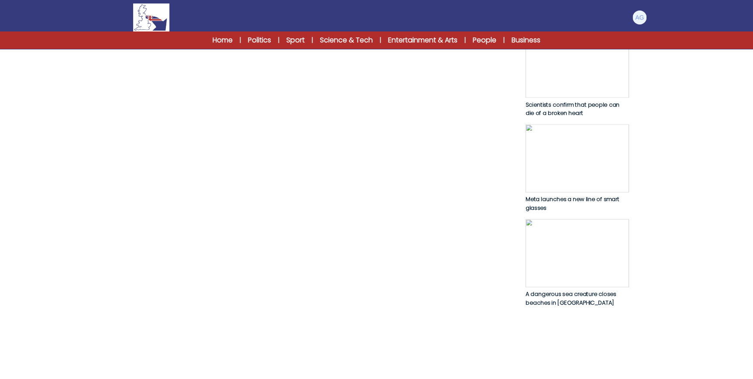
scroll to position [437, 0]
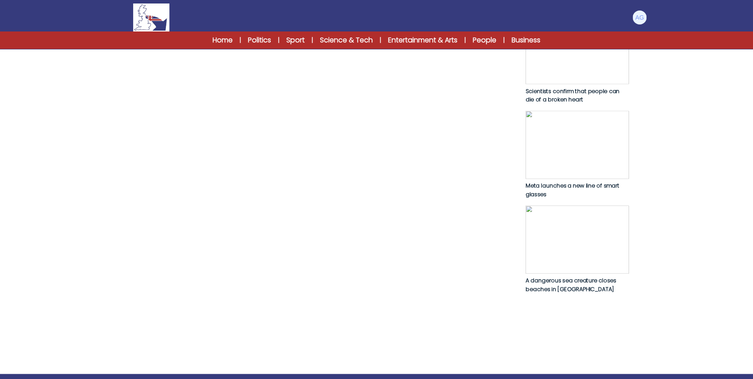
drag, startPoint x: 223, startPoint y: 101, endPoint x: 247, endPoint y: 101, distance: 24.5
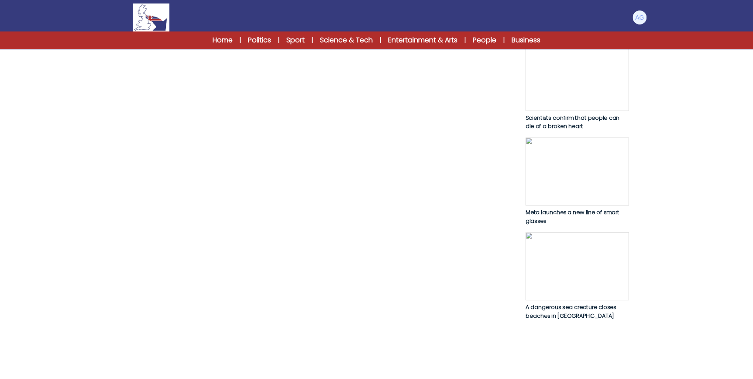
scroll to position [397, 0]
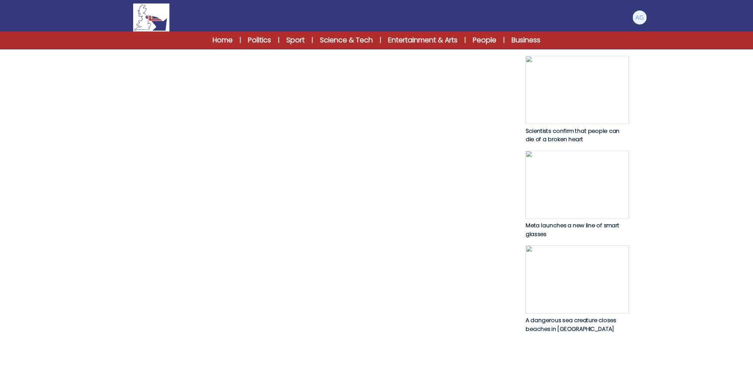
drag, startPoint x: 386, startPoint y: 143, endPoint x: 342, endPoint y: 143, distance: 43.7
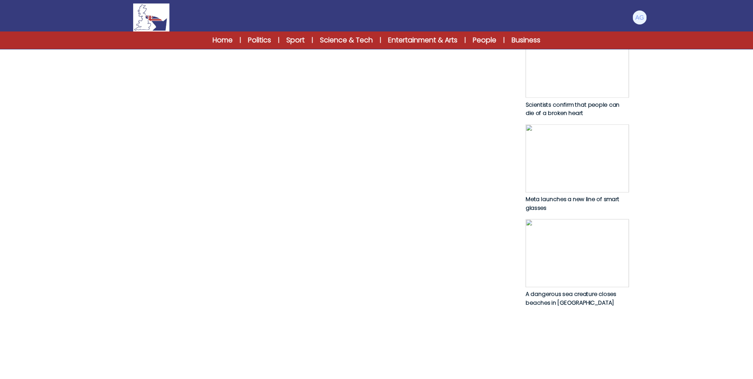
scroll to position [437, 0]
